Goal: Task Accomplishment & Management: Manage account settings

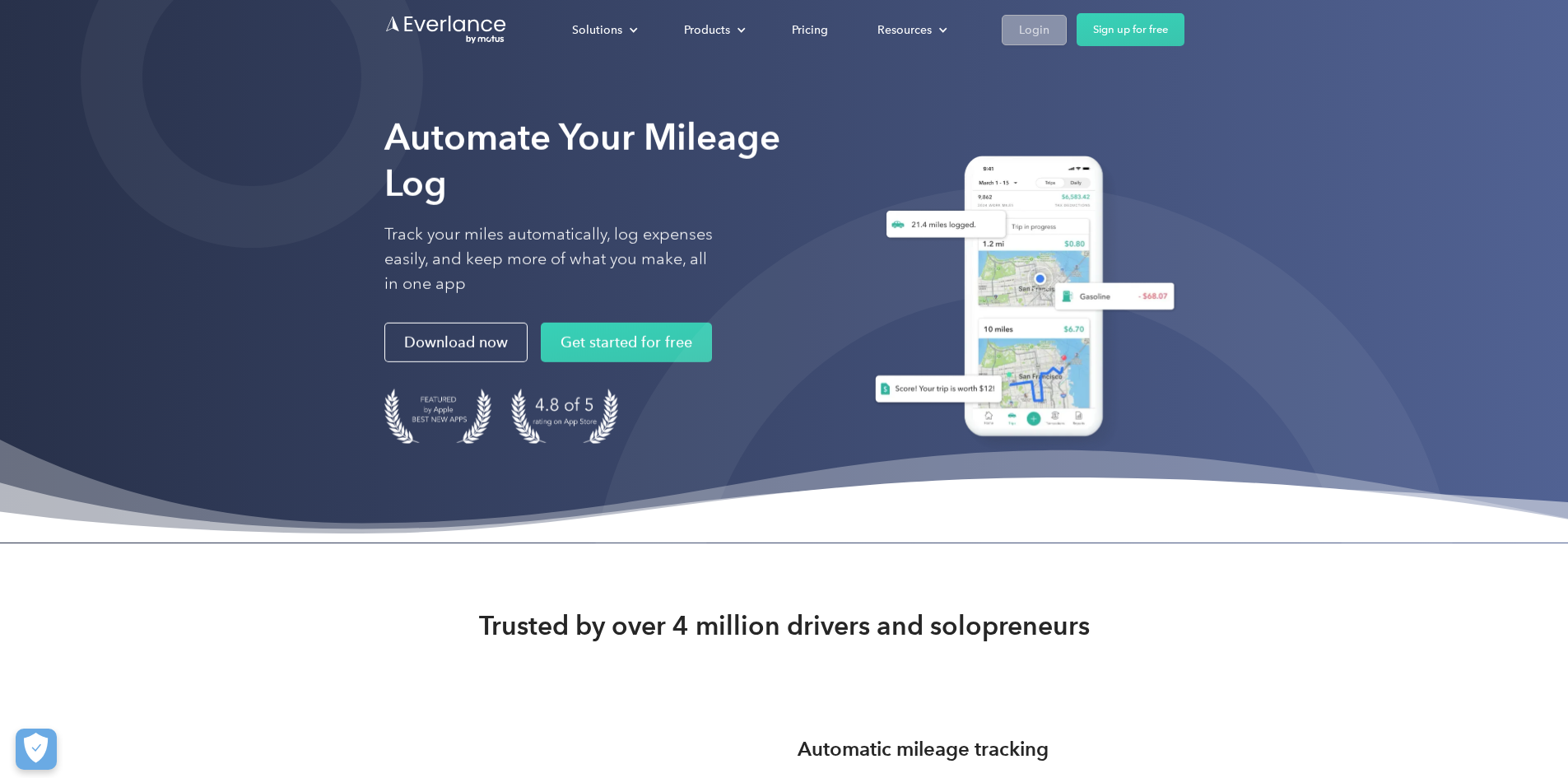
click at [1050, 26] on div "Login" at bounding box center [1035, 30] width 31 height 21
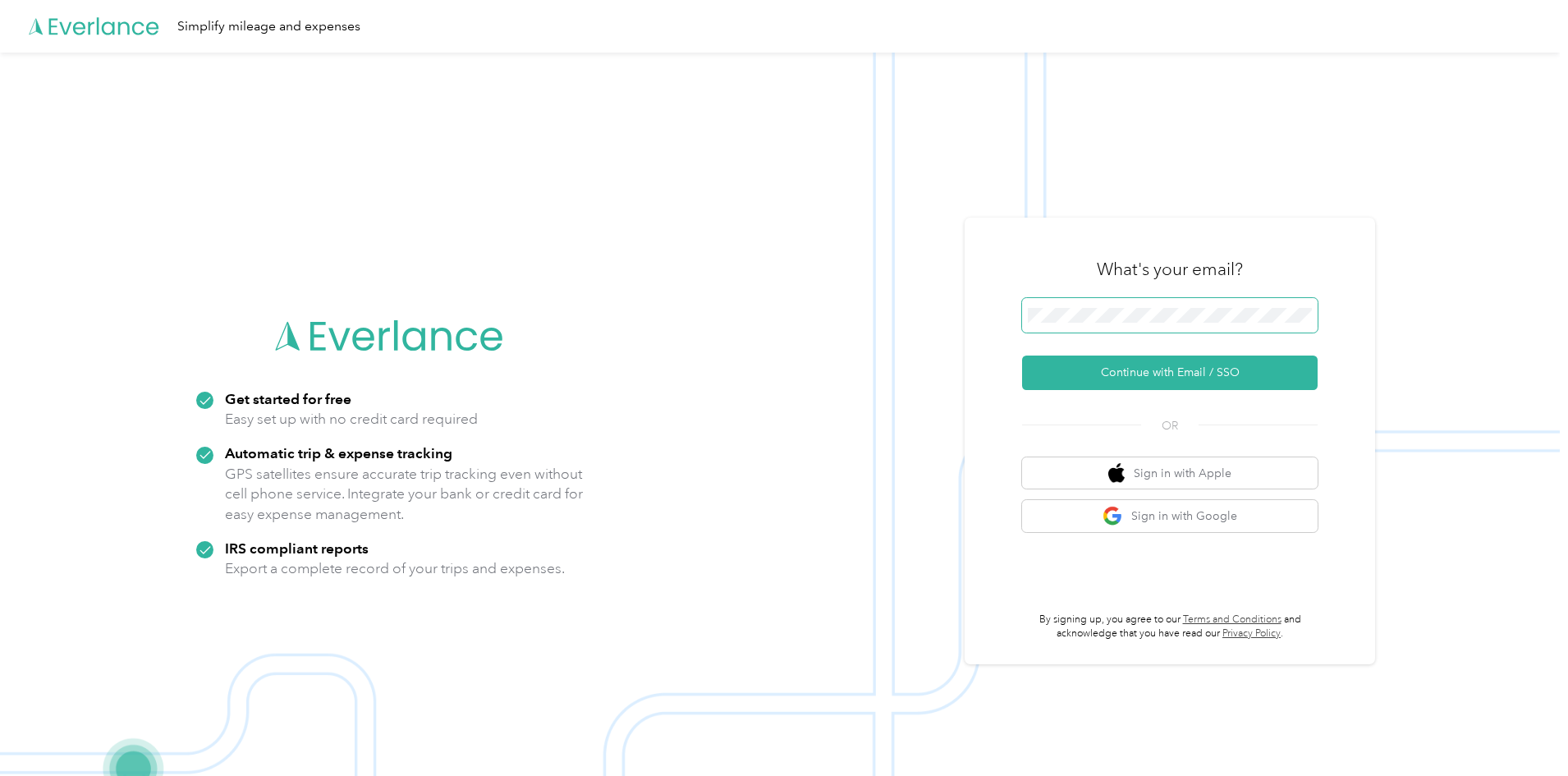
click at [1110, 326] on span at bounding box center [1169, 315] width 295 height 34
click at [1124, 382] on button "Continue with Email / SSO" at bounding box center [1169, 373] width 295 height 34
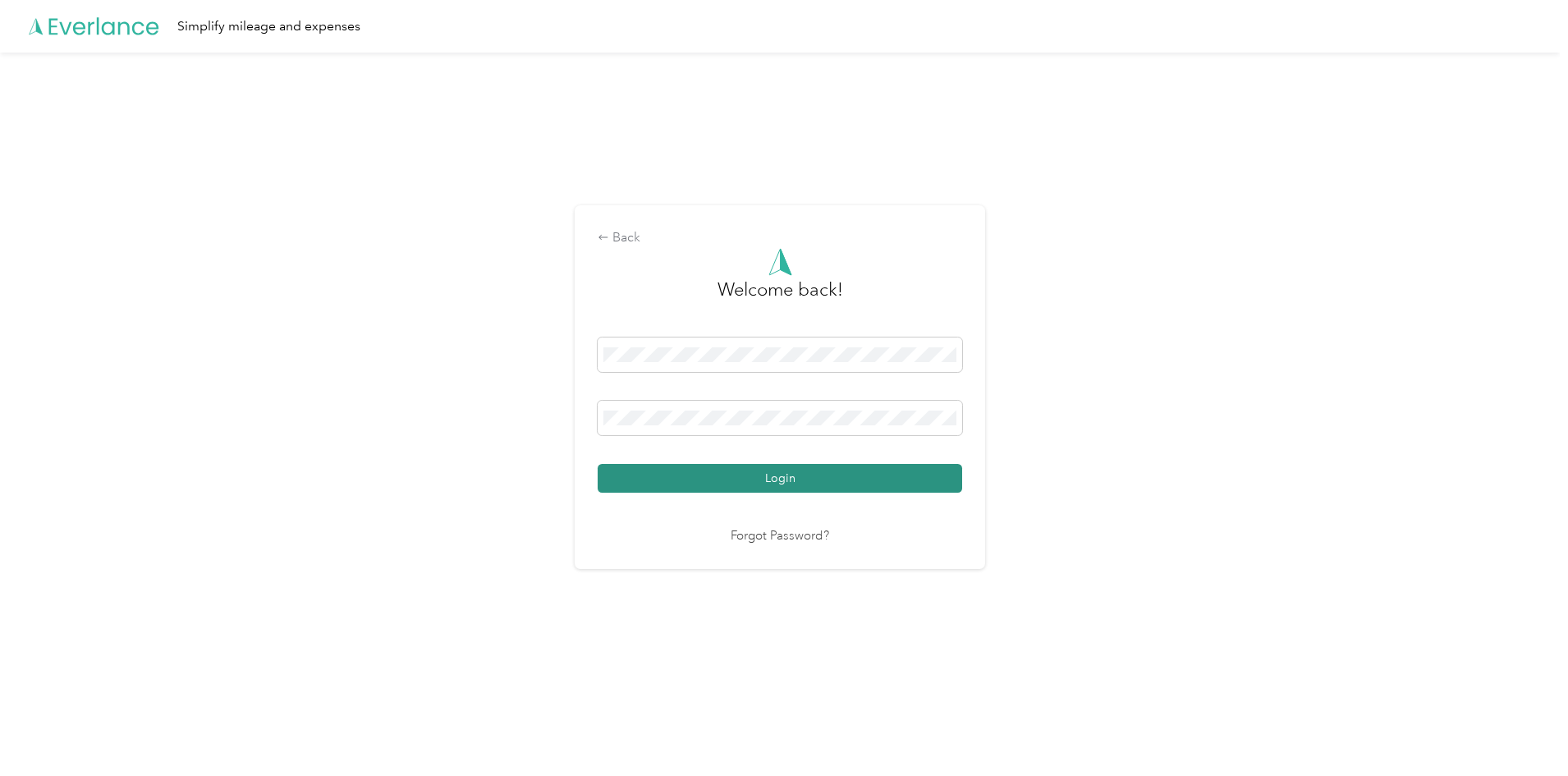
click at [793, 467] on button "Login" at bounding box center [780, 479] width 365 height 29
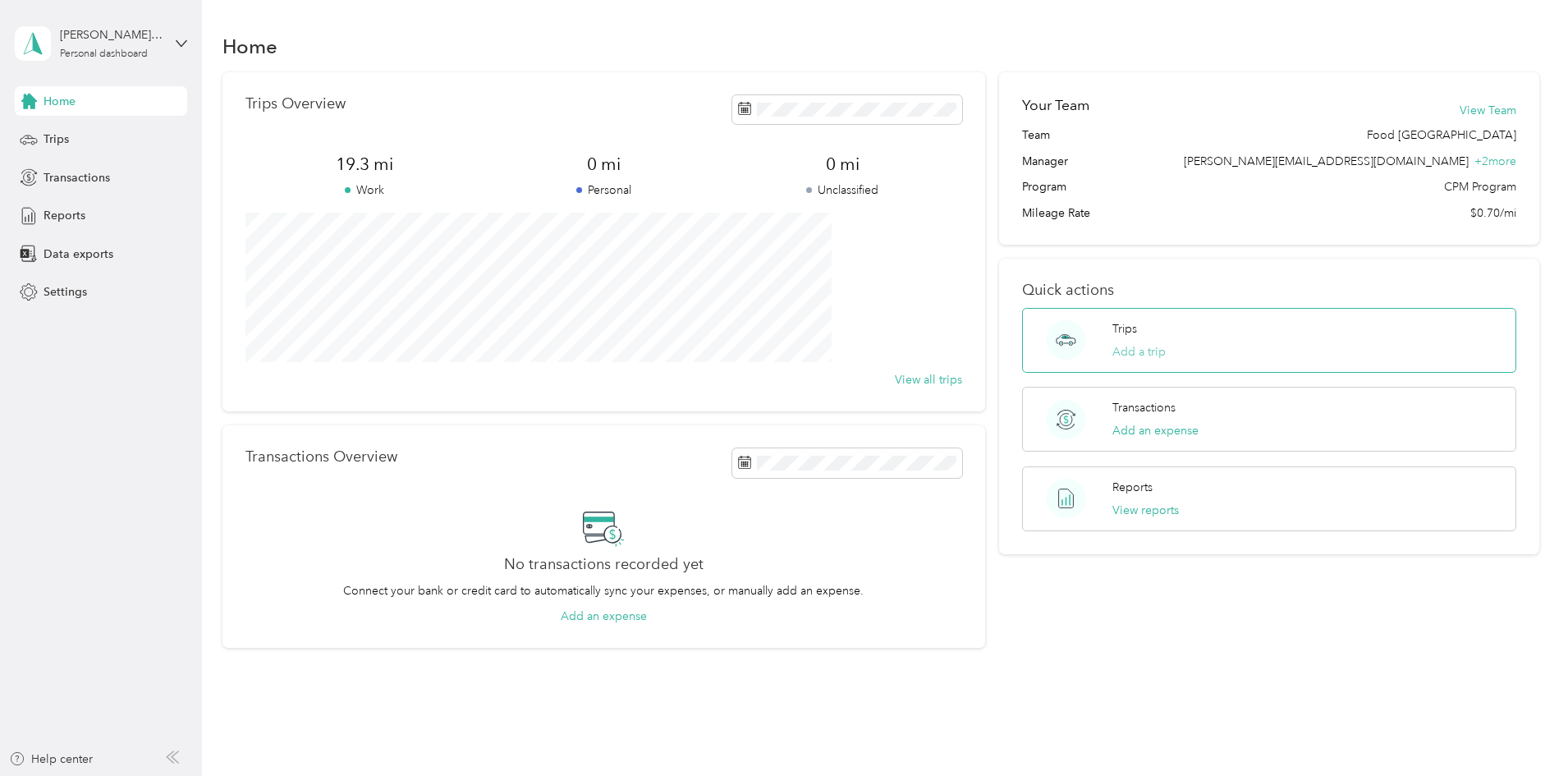
click at [1116, 349] on button "Add a trip" at bounding box center [1139, 351] width 53 height 17
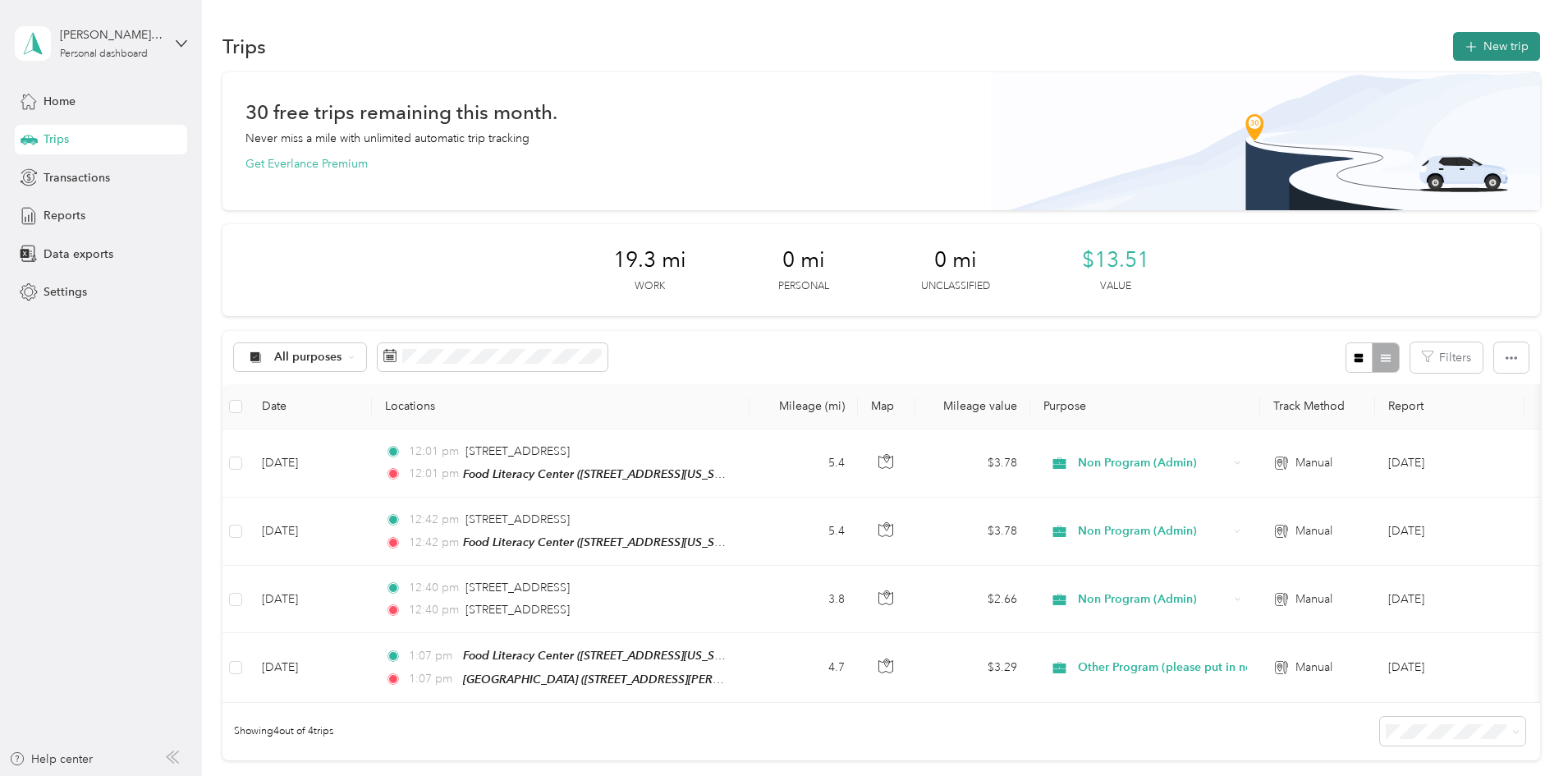
click at [1453, 48] on button "New trip" at bounding box center [1496, 47] width 87 height 29
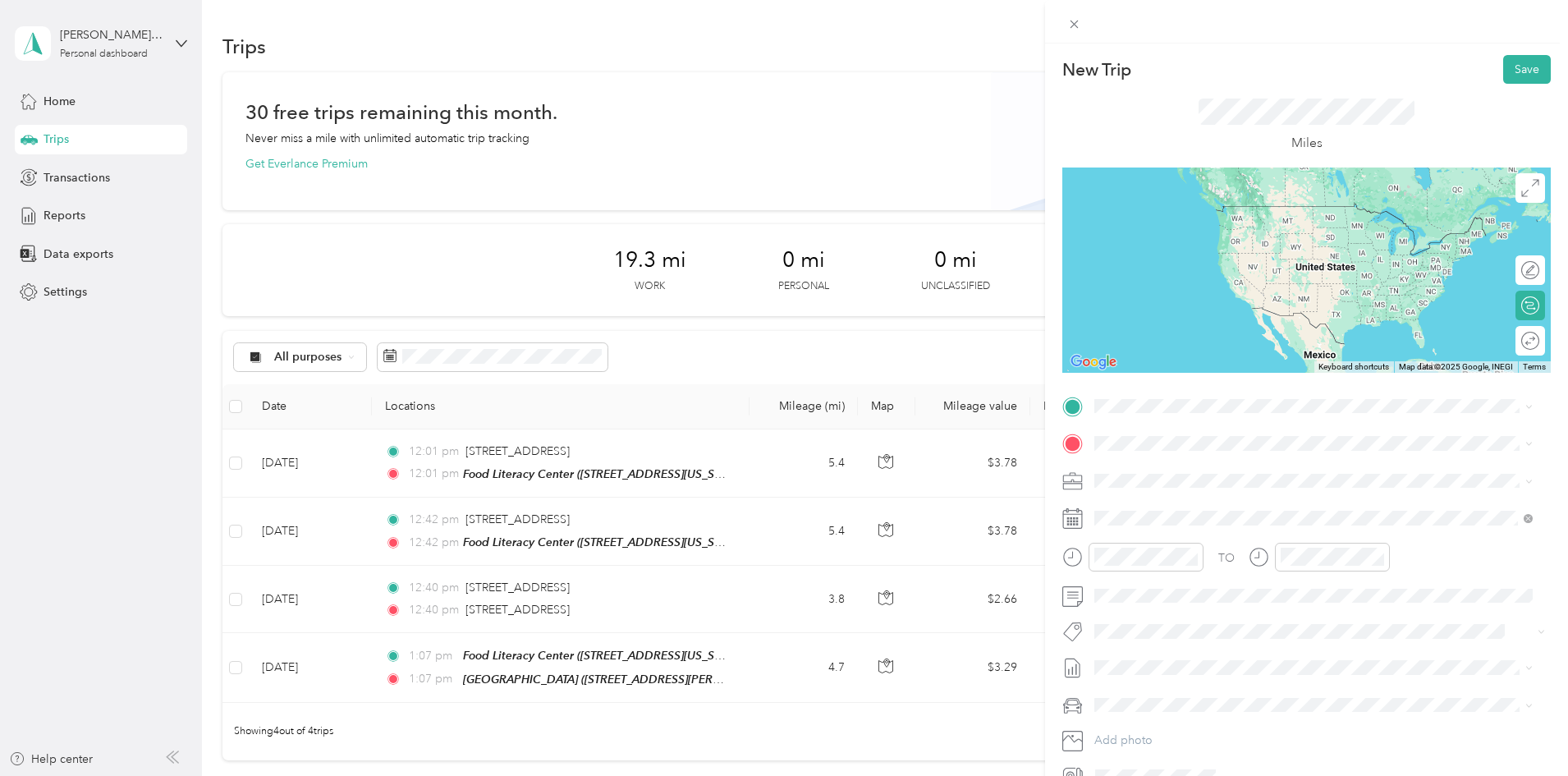
click at [1211, 481] on div "TEAM Food Literacy Center [STREET_ADDRESS][US_STATE]" at bounding box center [1230, 483] width 210 height 40
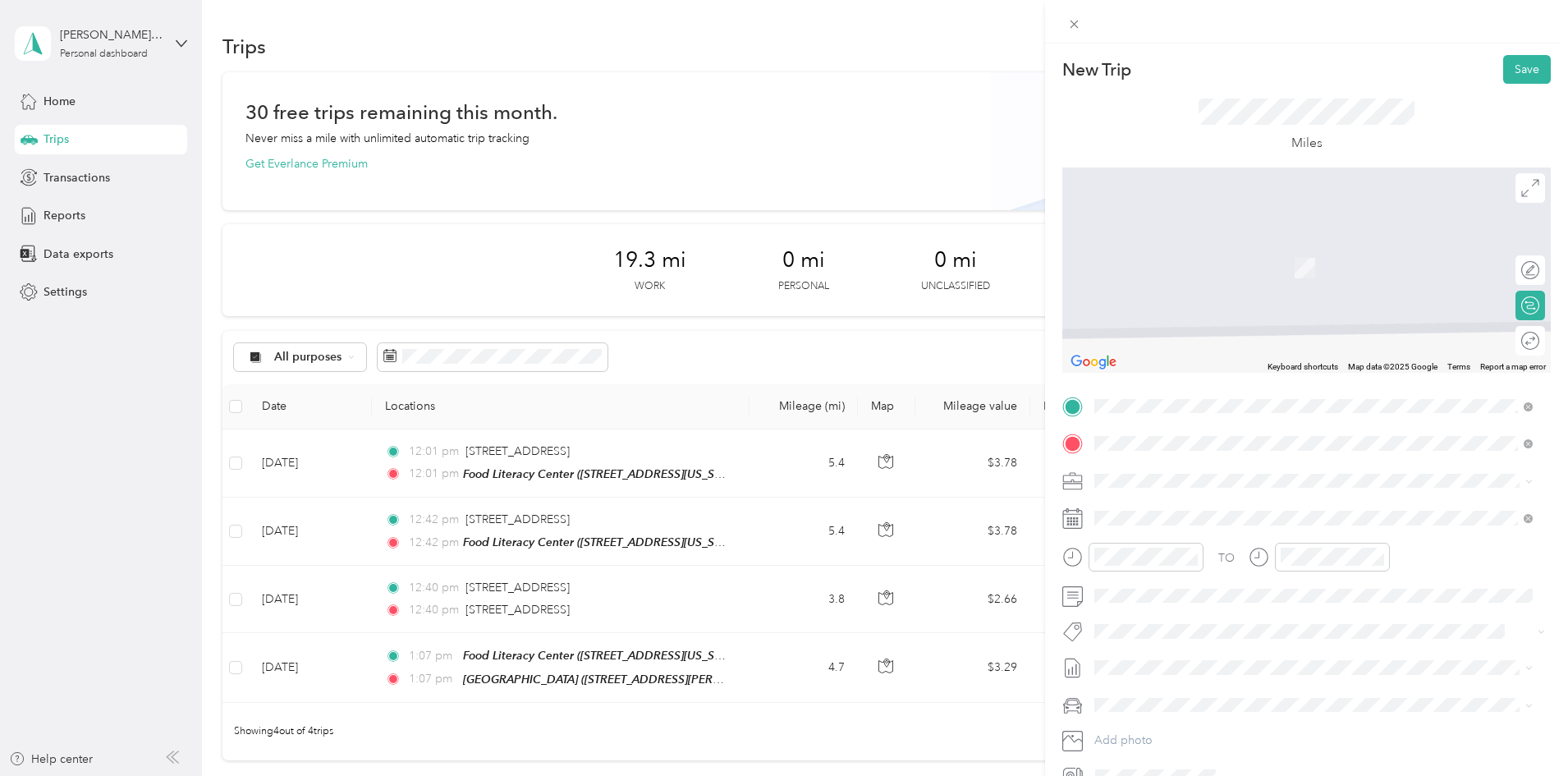
click at [1297, 515] on strong "[PERSON_NAME][GEOGRAPHIC_DATA]" at bounding box center [1291, 511] width 219 height 14
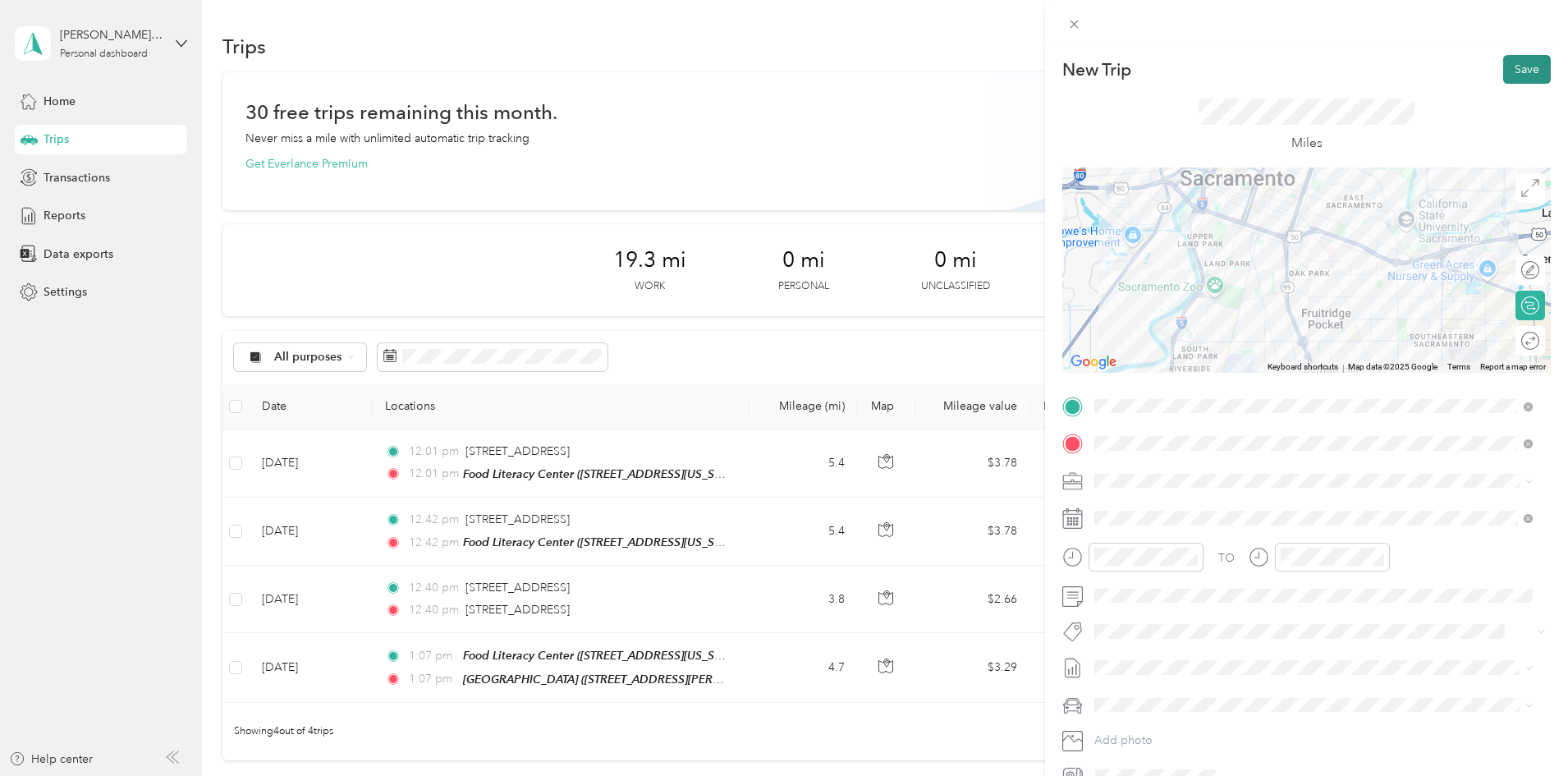
click at [1529, 72] on button "Save" at bounding box center [1527, 69] width 48 height 29
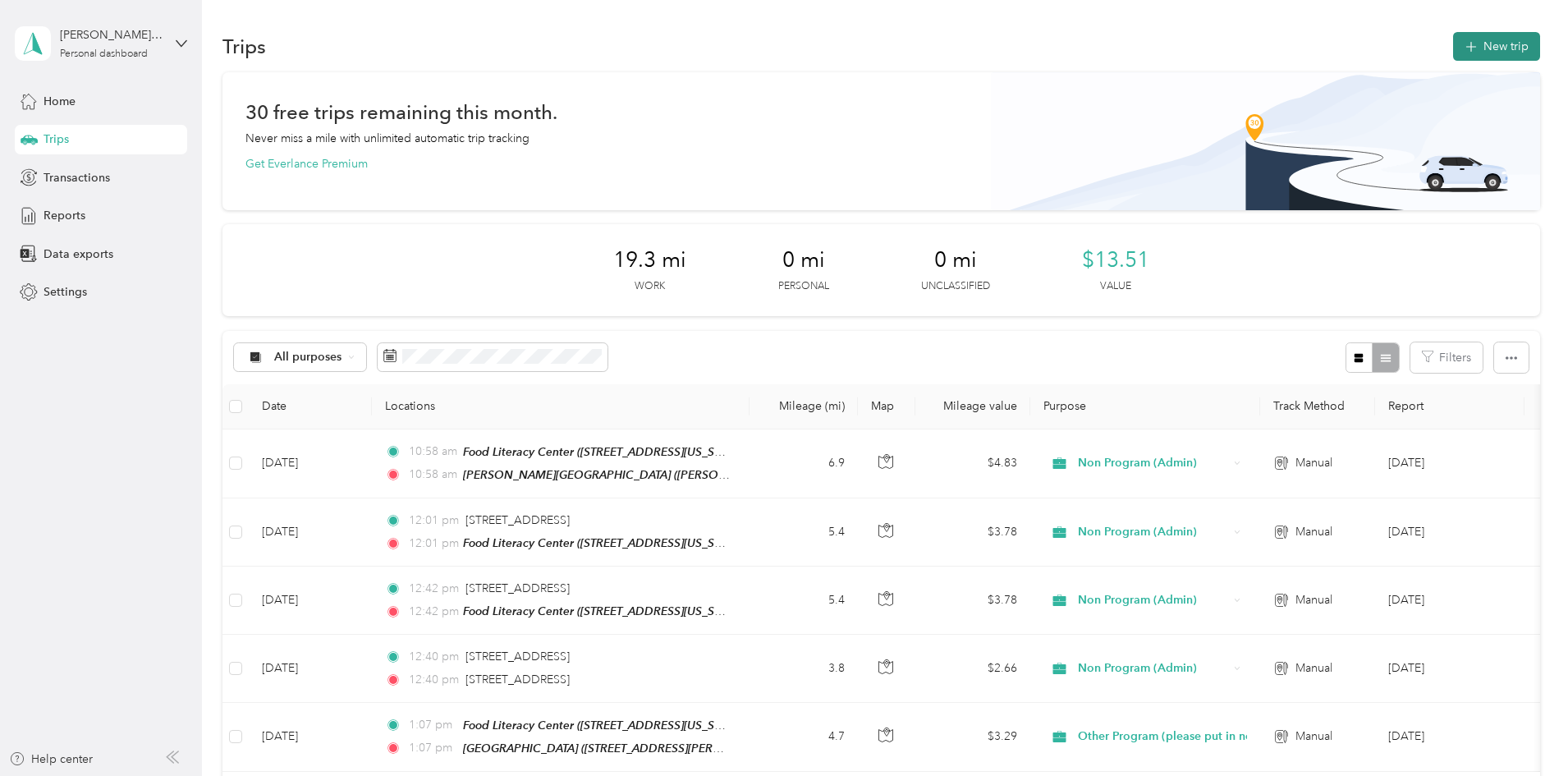
click at [1453, 45] on button "New trip" at bounding box center [1496, 47] width 87 height 29
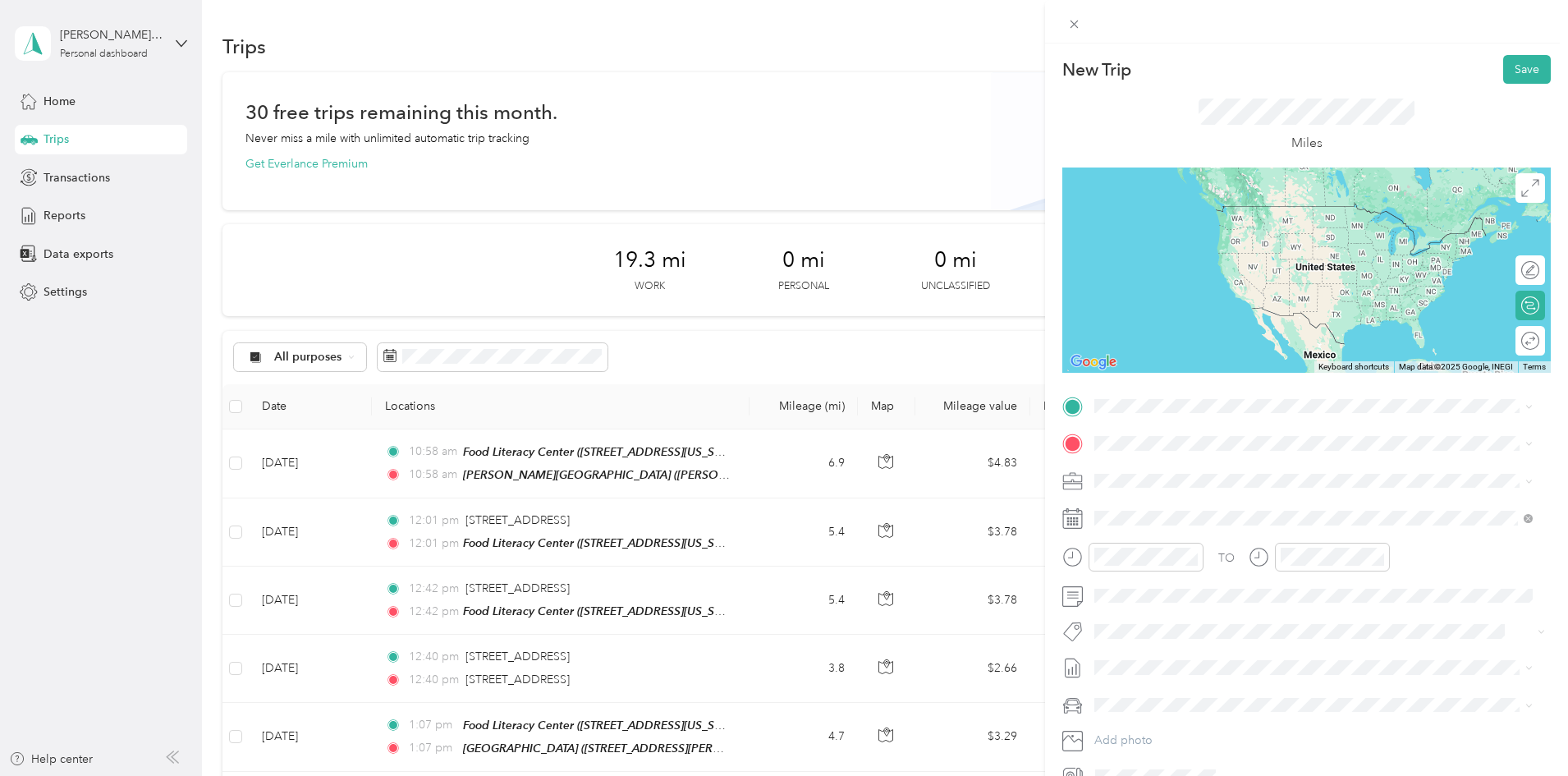
click at [1221, 473] on strong "[PERSON_NAME][GEOGRAPHIC_DATA]" at bounding box center [1291, 469] width 219 height 14
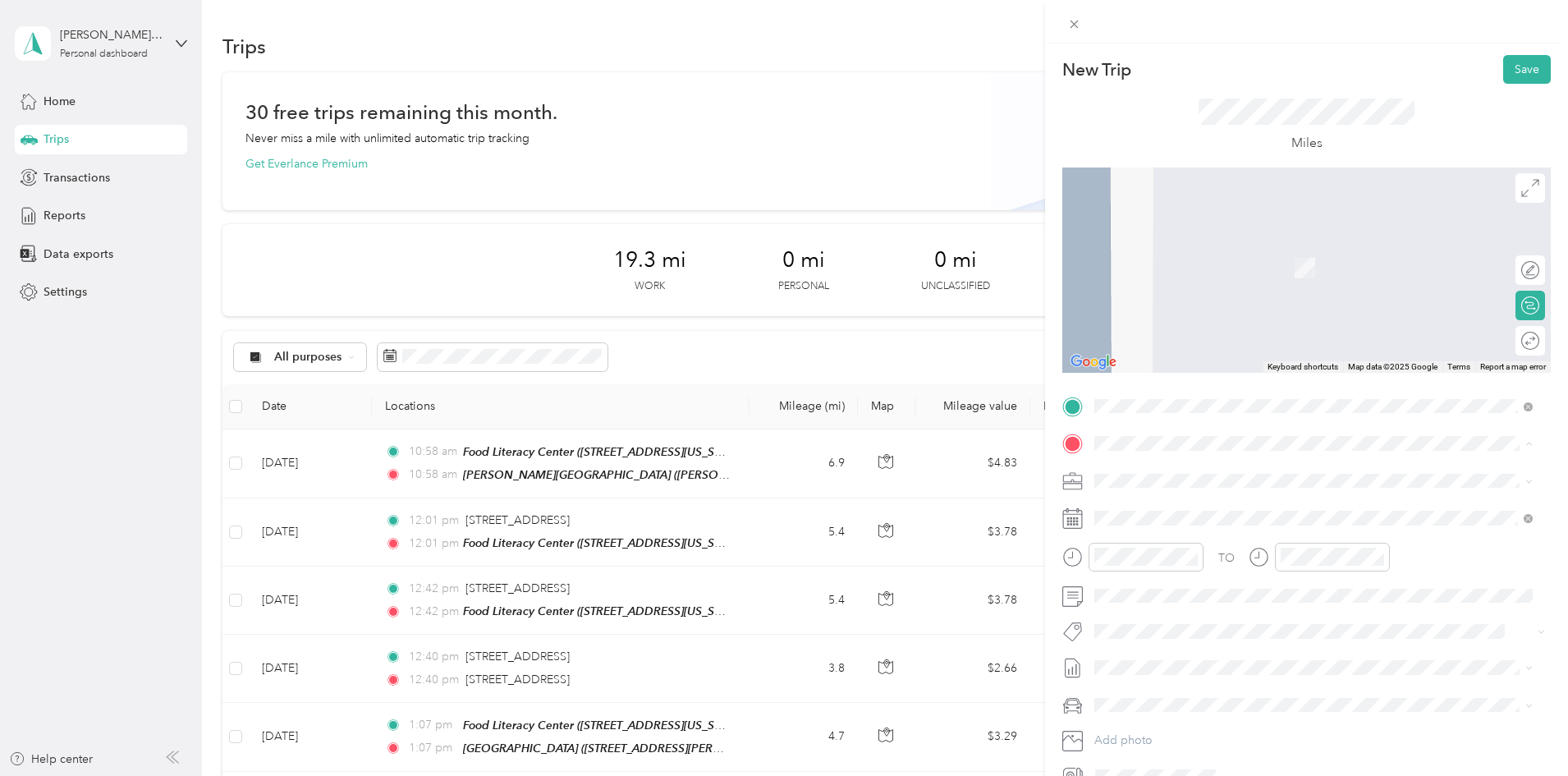
click at [1183, 516] on div "TEAM Food Literacy Center" at bounding box center [1230, 511] width 210 height 21
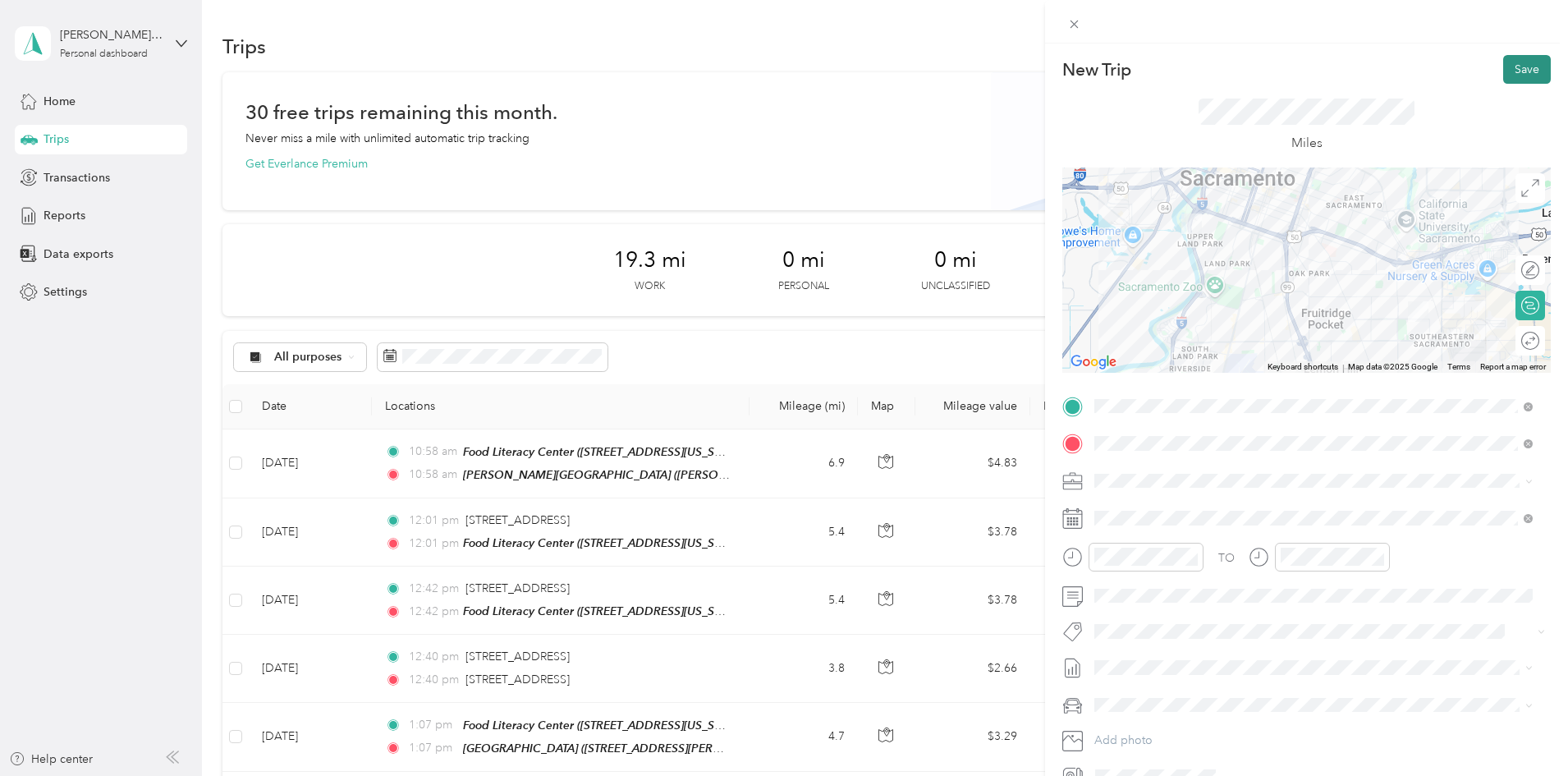
click at [1526, 62] on button "Save" at bounding box center [1527, 69] width 48 height 29
